Goal: Transaction & Acquisition: Book appointment/travel/reservation

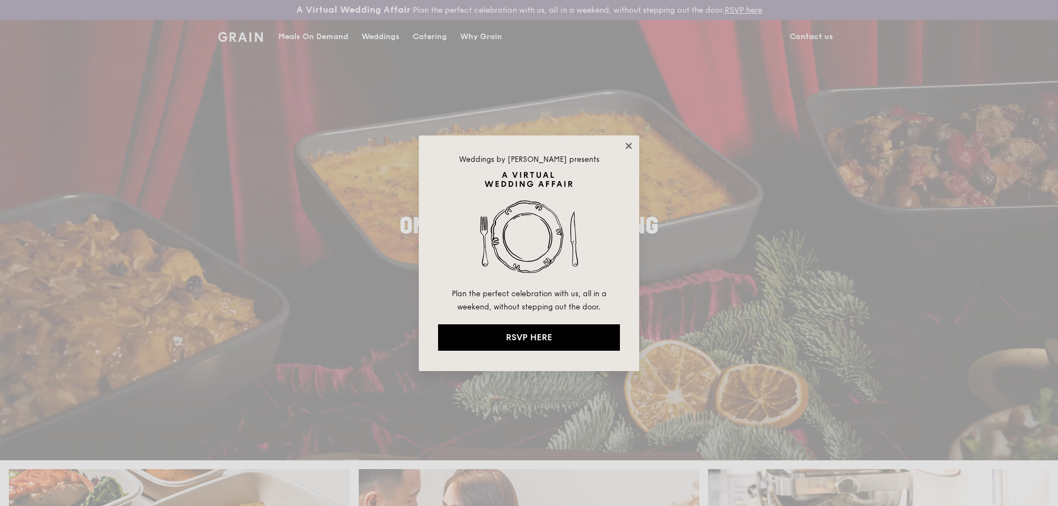
click at [625, 146] on icon at bounding box center [629, 146] width 10 height 10
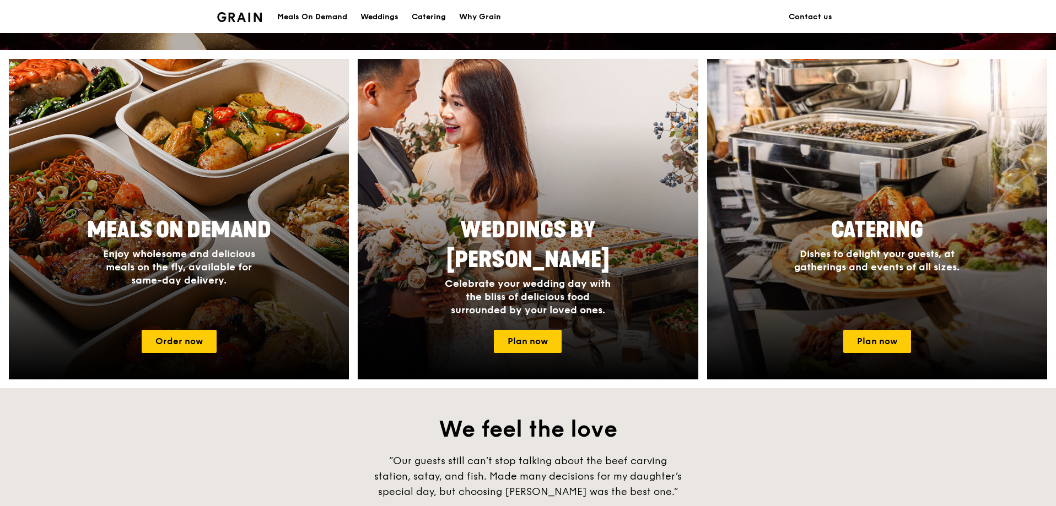
scroll to position [411, 0]
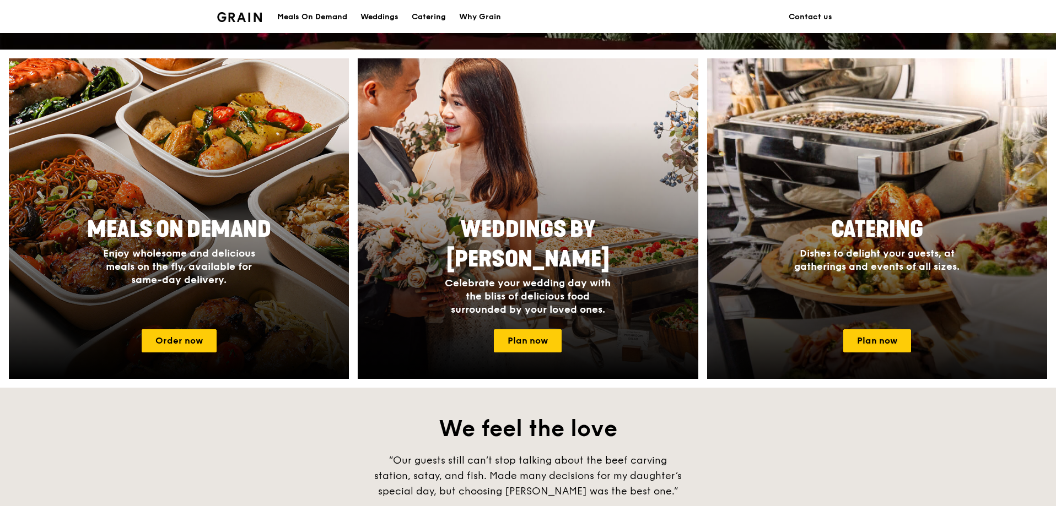
click at [848, 327] on div at bounding box center [877, 218] width 374 height 353
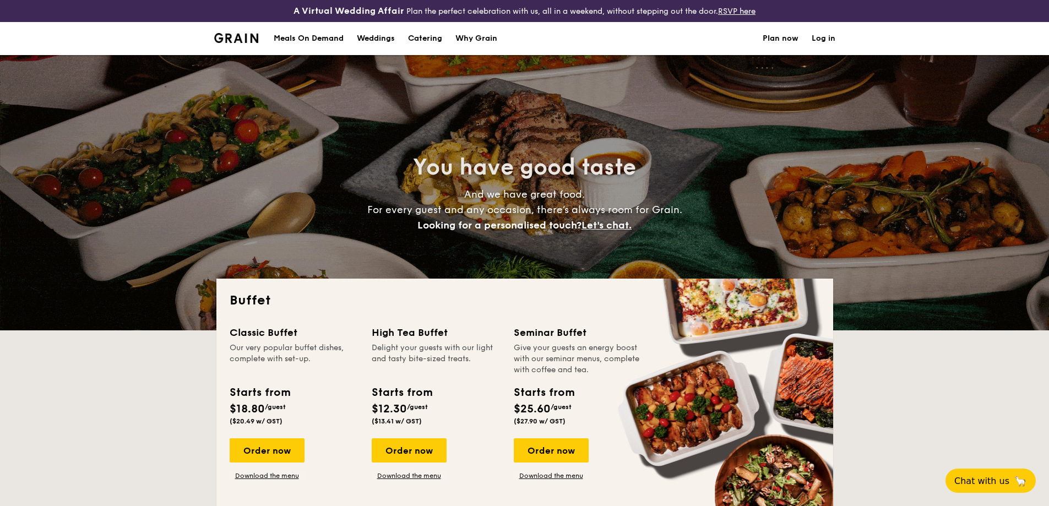
select select
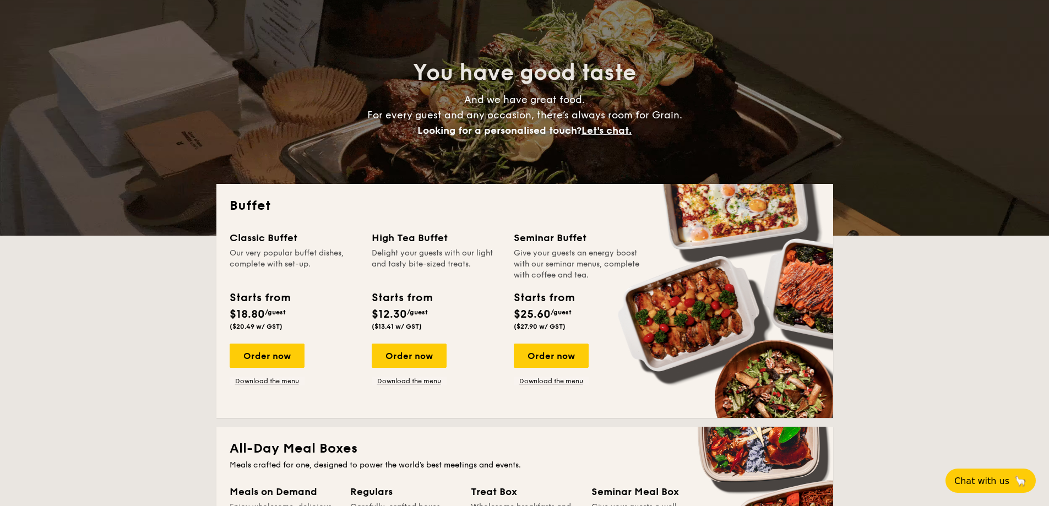
scroll to position [58, 0]
